Goal: Information Seeking & Learning: Find specific page/section

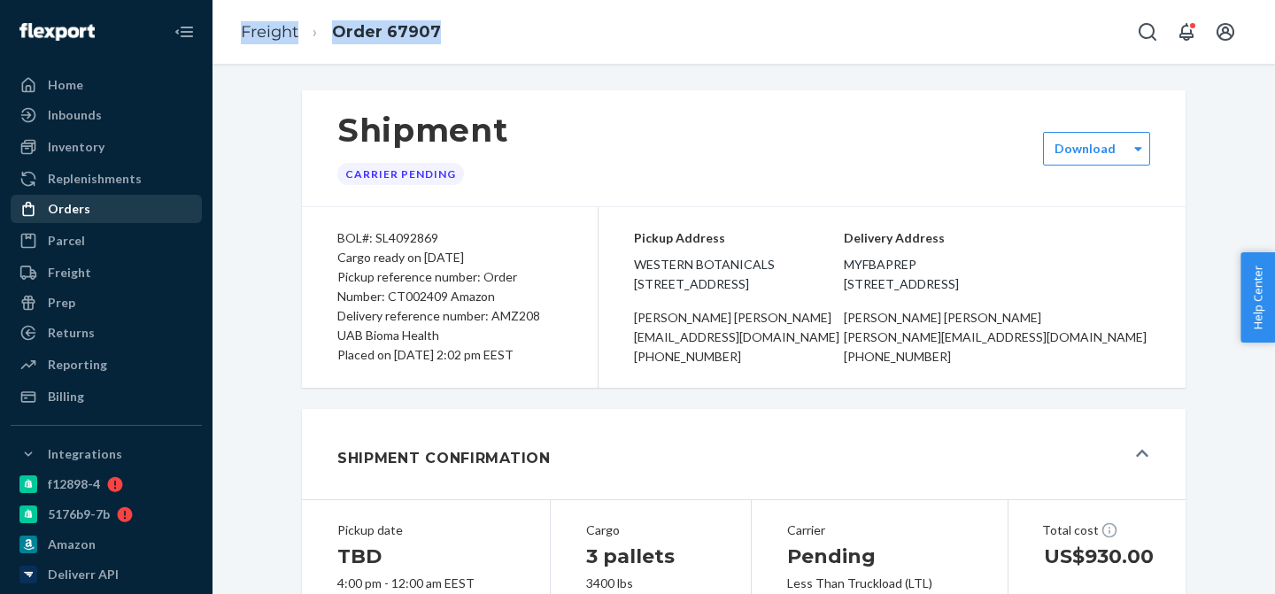
scroll to position [81, 0]
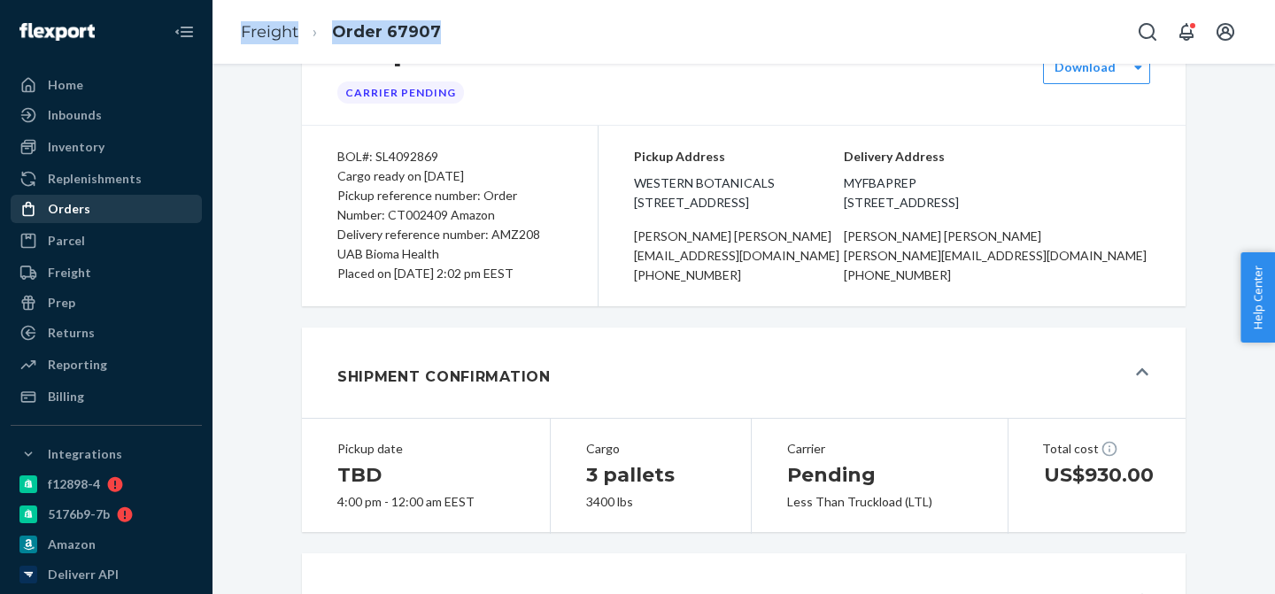
click at [131, 195] on link "Orders" at bounding box center [106, 209] width 191 height 28
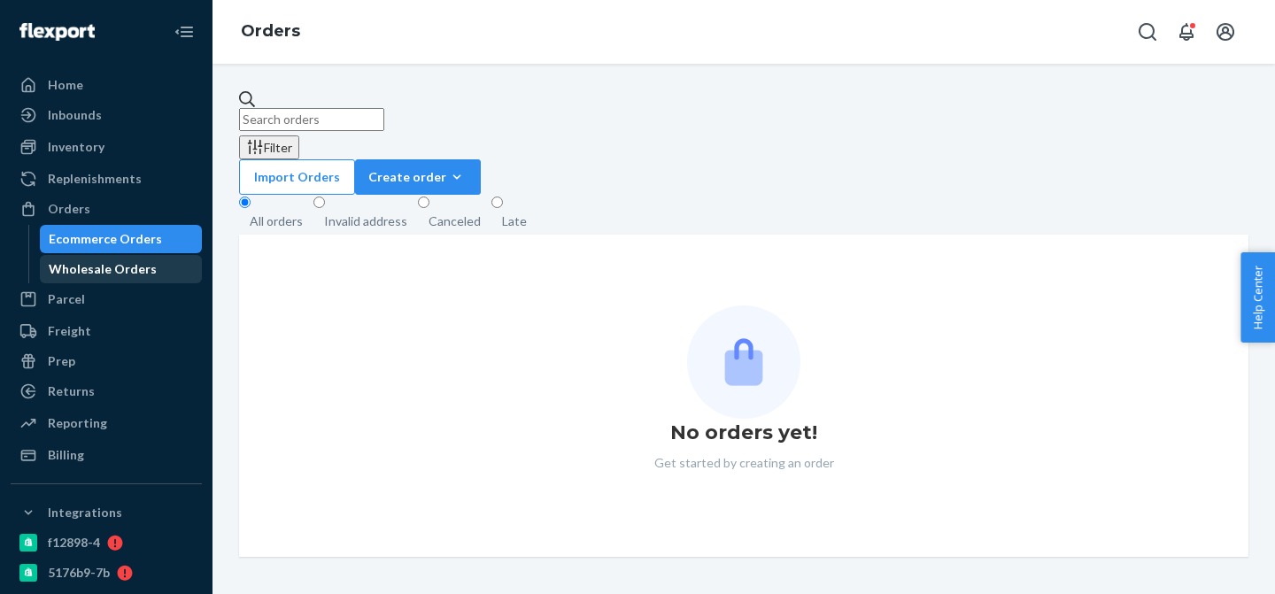
click at [133, 270] on div "Wholesale Orders" at bounding box center [103, 269] width 108 height 18
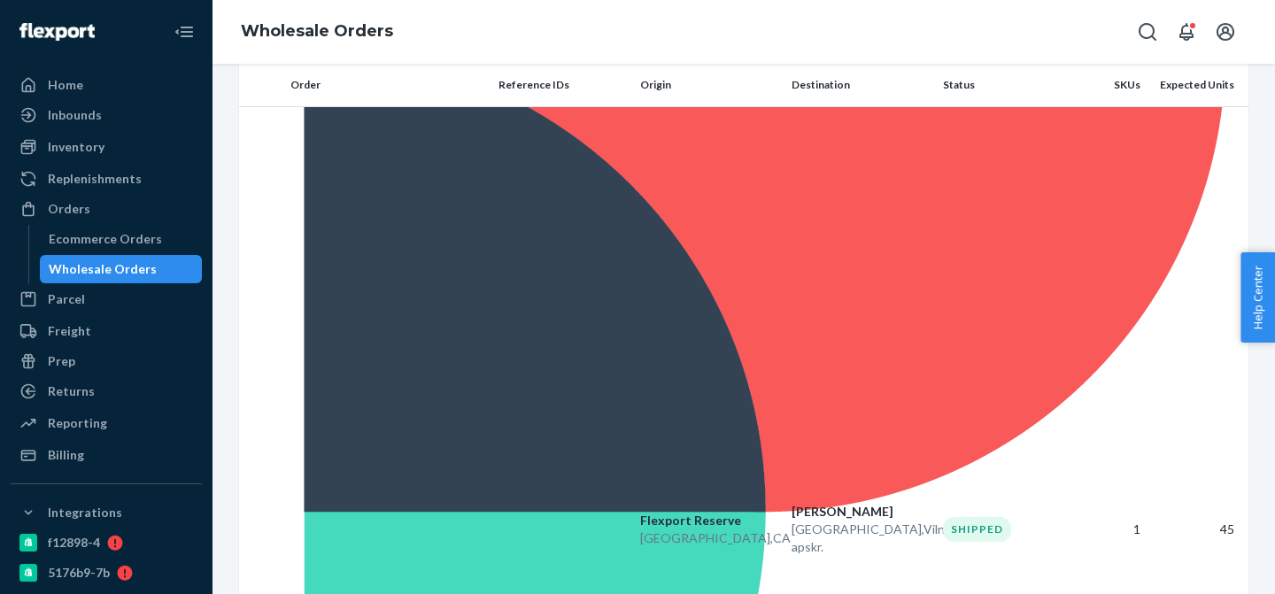
scroll to position [266, 0]
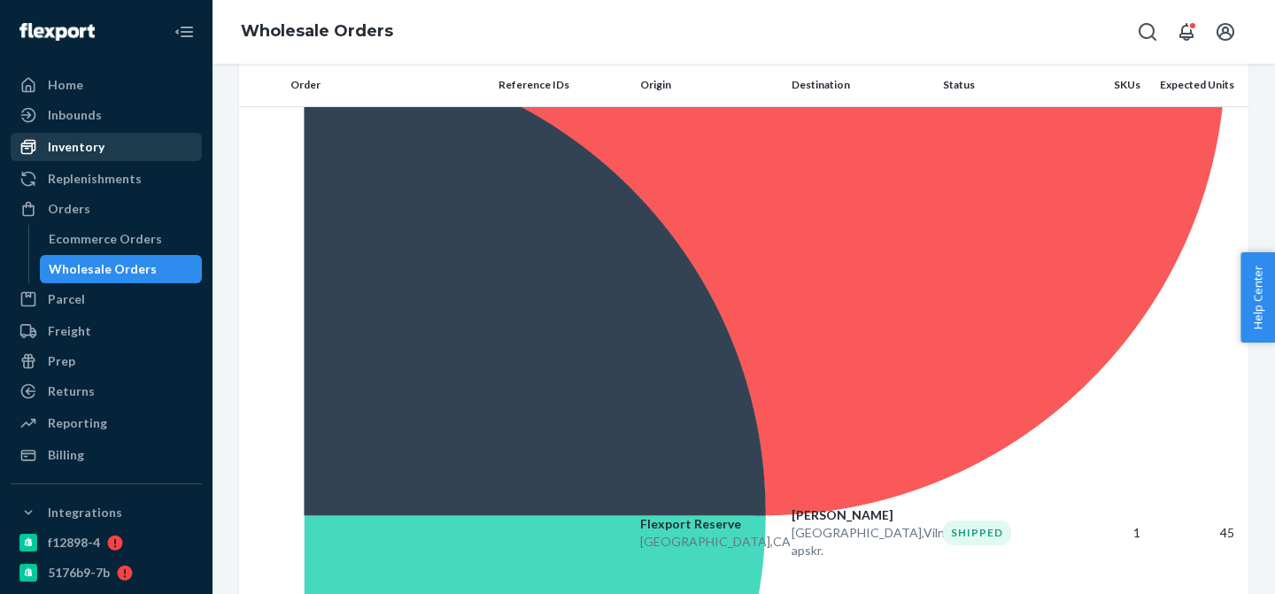
click at [112, 157] on div "Inventory" at bounding box center [106, 147] width 188 height 25
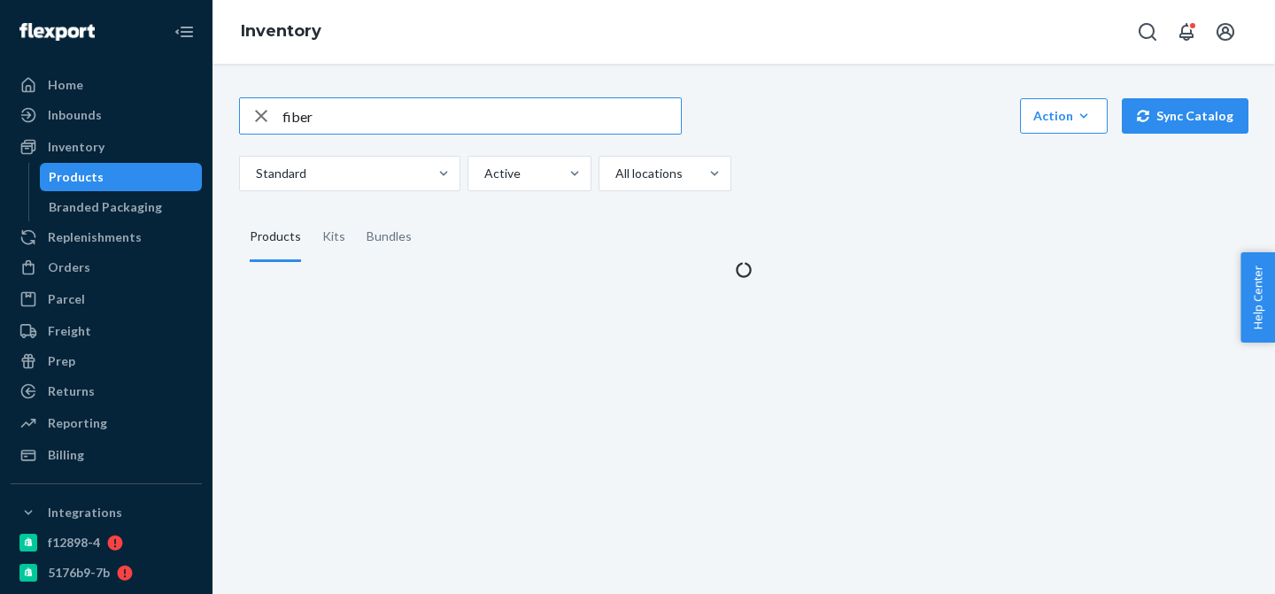
click at [358, 112] on input "fiber" at bounding box center [481, 115] width 398 height 35
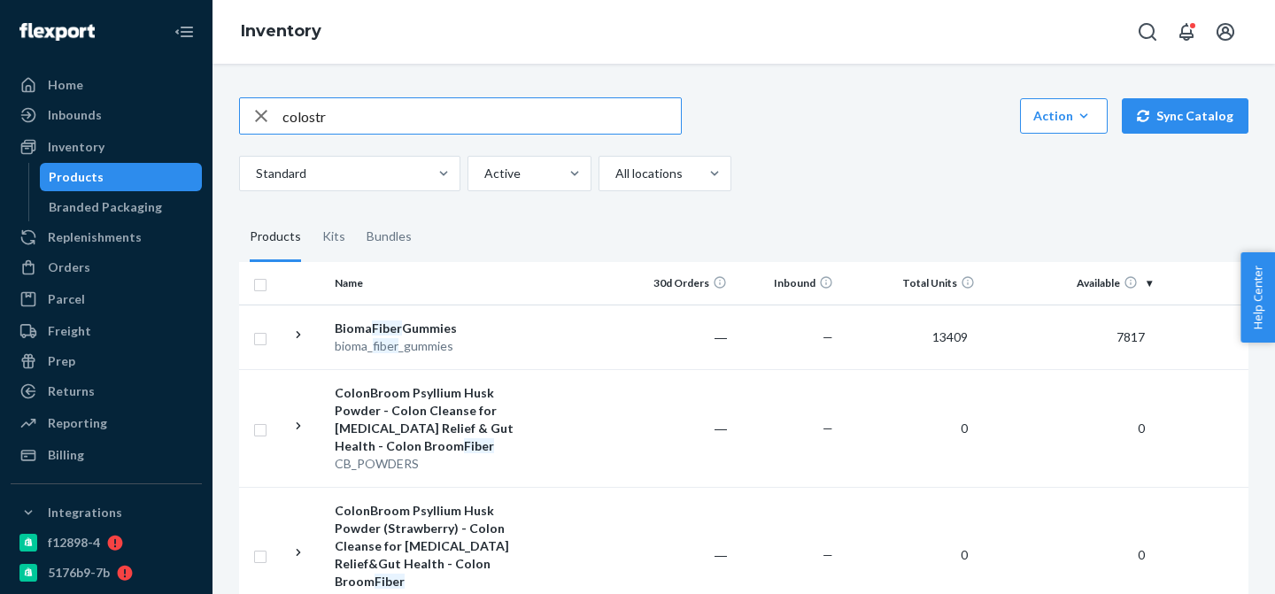
type input "colostr"
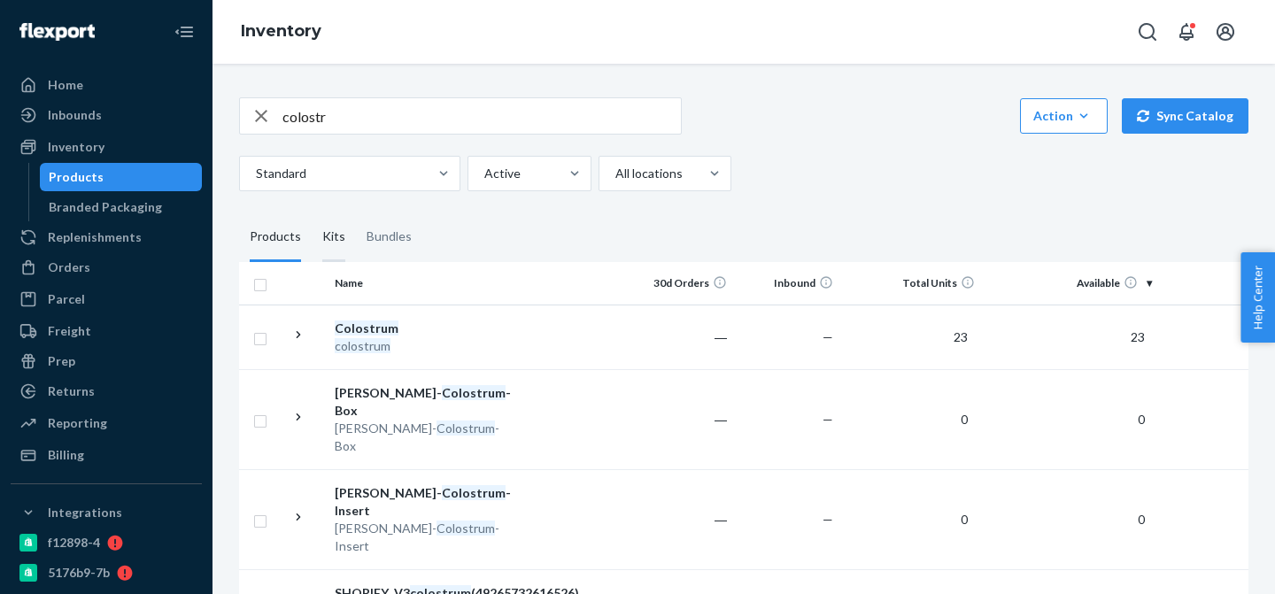
click at [322, 237] on div "Kits" at bounding box center [333, 237] width 23 height 50
click at [312, 212] on input "Kits" at bounding box center [312, 212] width 0 height 0
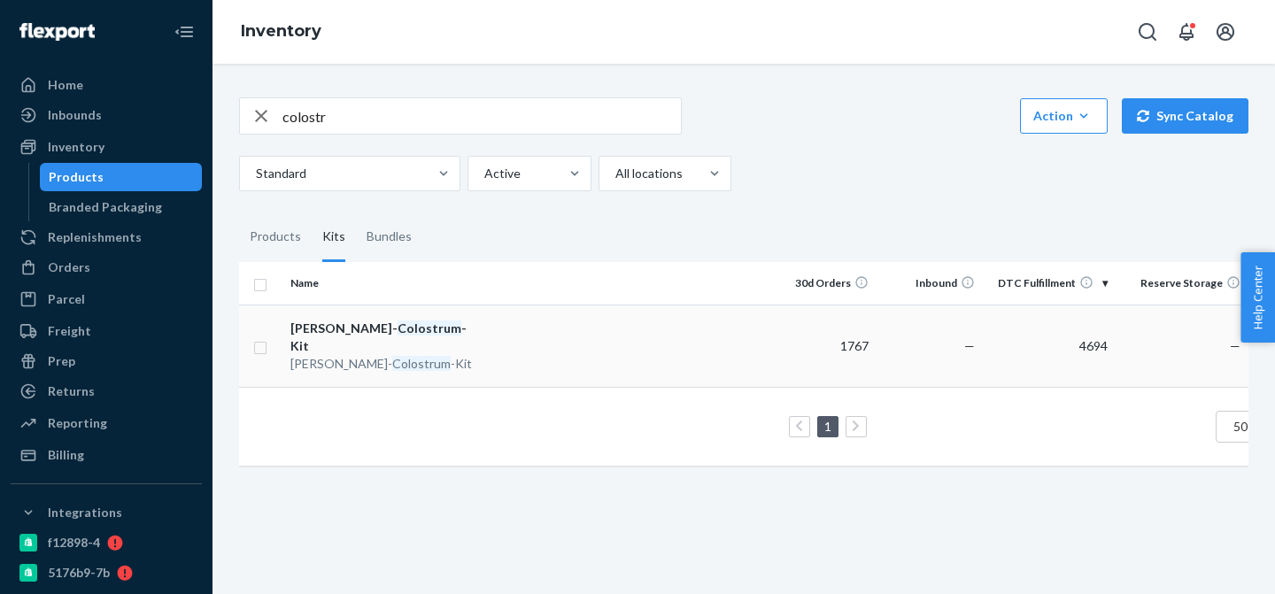
click at [667, 338] on td at bounding box center [625, 345] width 287 height 82
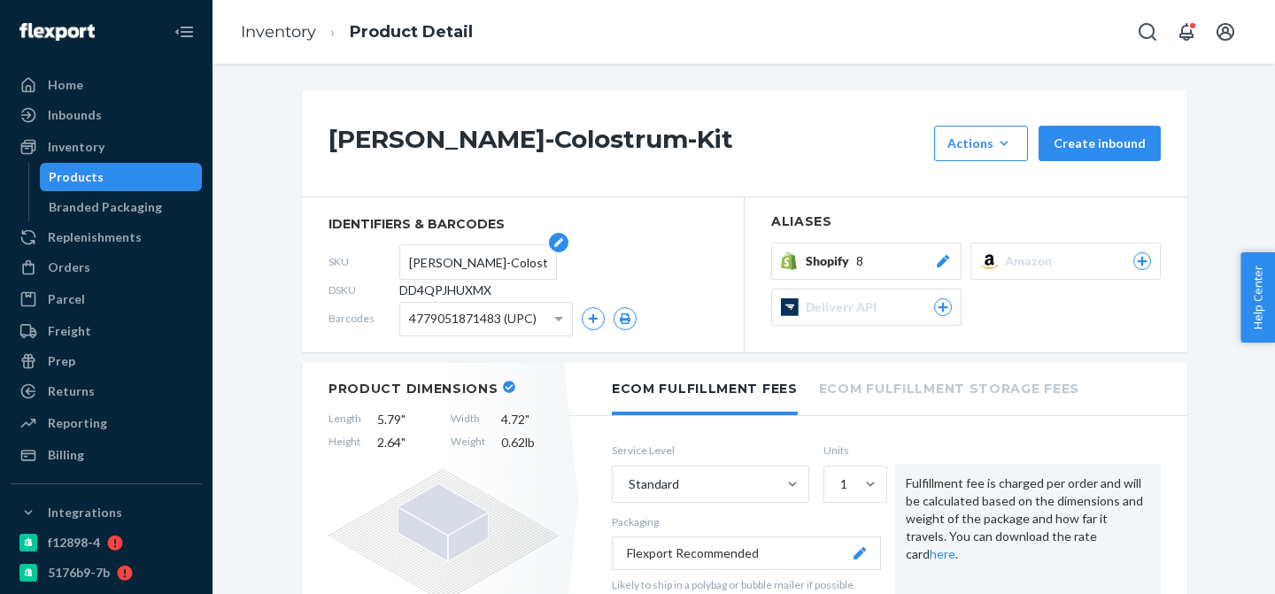
click at [478, 268] on input "[PERSON_NAME]-Colostrum-Kit" at bounding box center [478, 262] width 138 height 34
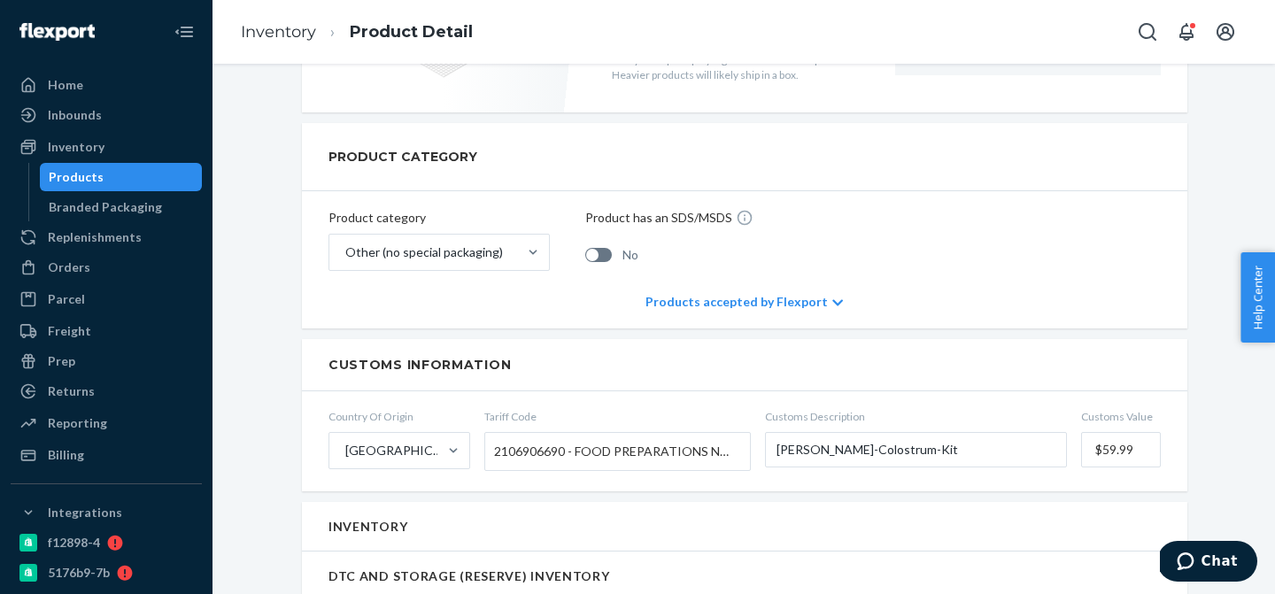
scroll to position [860, 0]
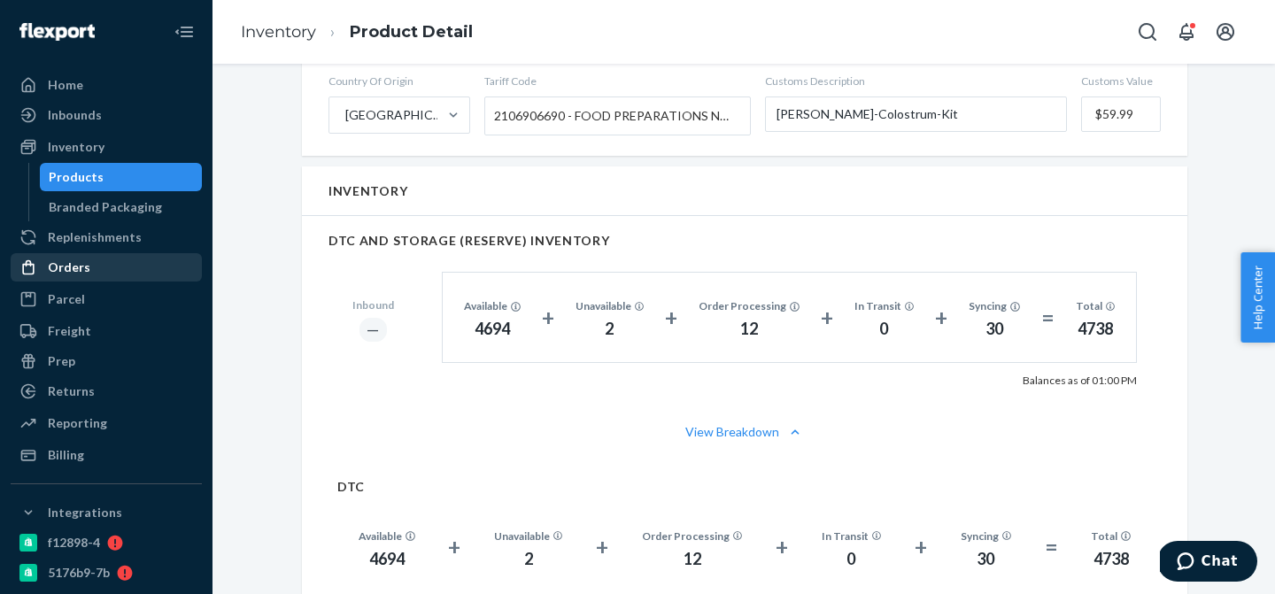
click at [101, 266] on div "Orders" at bounding box center [106, 267] width 188 height 25
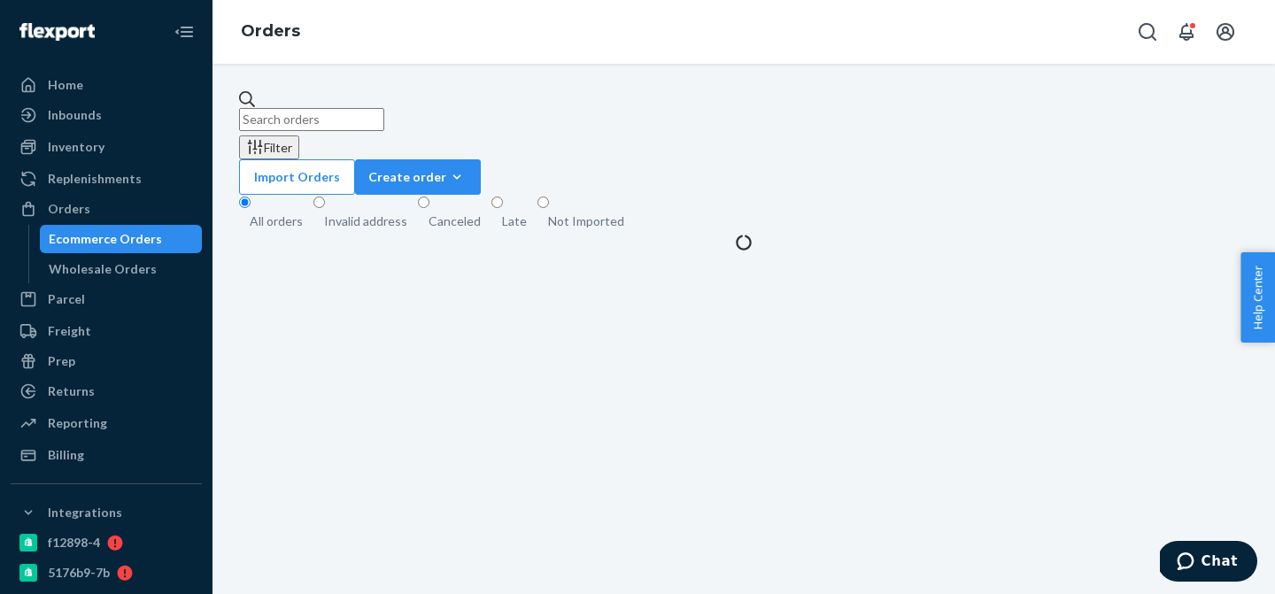
click at [384, 118] on input "text" at bounding box center [311, 119] width 145 height 23
paste input "[PERSON_NAME]-Colostrum-Kit"
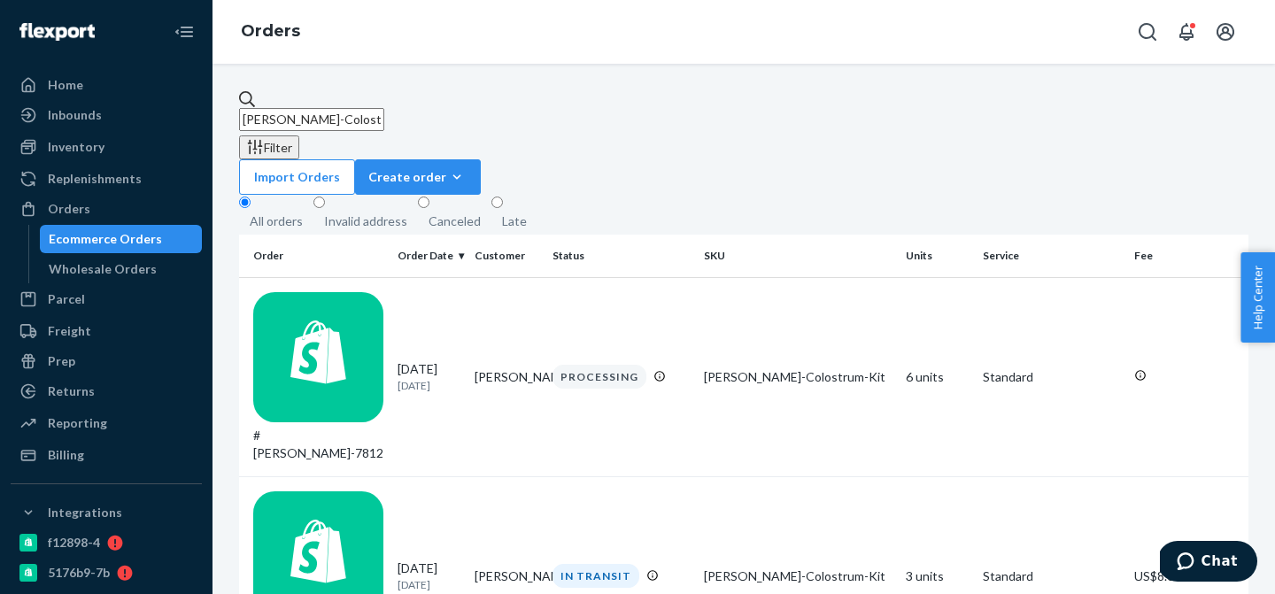
type input "[PERSON_NAME]-Colostrum-Kit"
